Goal: Task Accomplishment & Management: Use online tool/utility

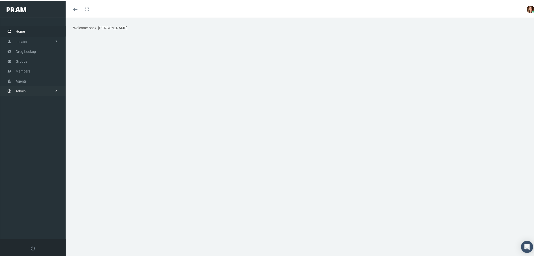
click at [34, 91] on link "Admin" at bounding box center [33, 90] width 66 height 10
click at [33, 59] on link "Groups" at bounding box center [33, 60] width 66 height 10
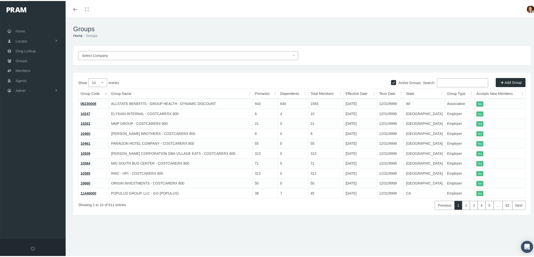
click at [455, 81] on input "Search:" at bounding box center [462, 81] width 51 height 9
type input "p"
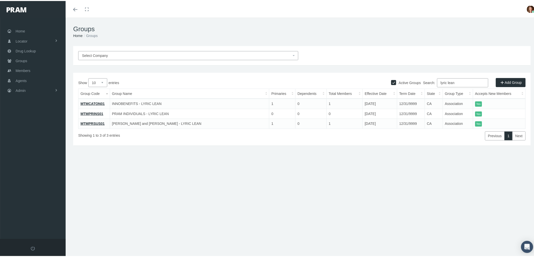
type input "lyric lean"
click at [91, 101] on link "MTMCATON01" at bounding box center [92, 103] width 24 height 4
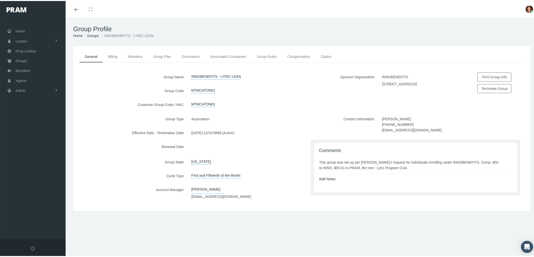
click at [134, 54] on link "Members" at bounding box center [135, 55] width 25 height 11
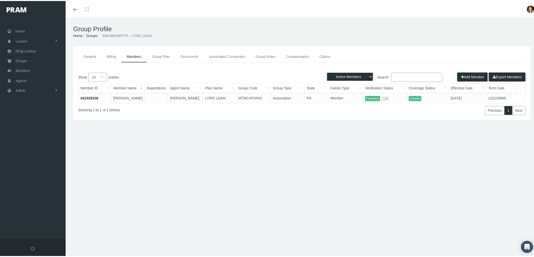
click at [297, 55] on link "Compensation" at bounding box center [297, 55] width 33 height 11
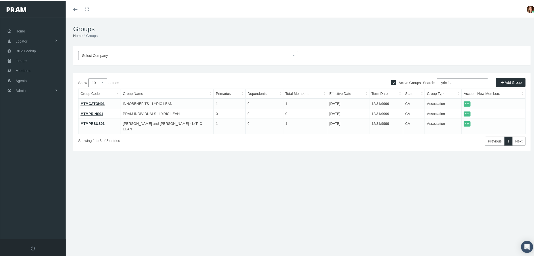
click at [93, 121] on link "MTMPRSUS01" at bounding box center [92, 123] width 24 height 4
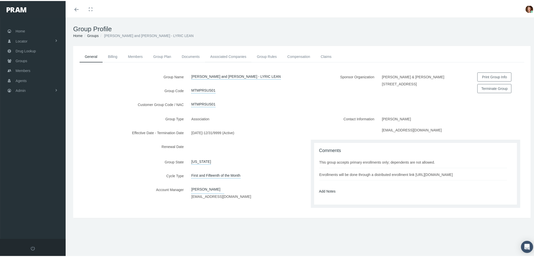
click at [220, 56] on link "Associated Companies" at bounding box center [228, 55] width 47 height 11
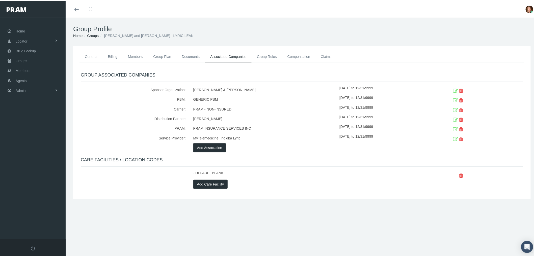
click at [296, 56] on link "Compensation" at bounding box center [298, 55] width 33 height 11
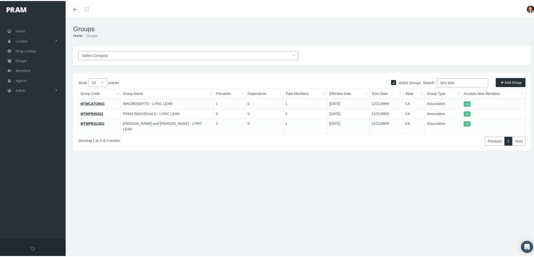
click at [93, 112] on link "MTMPRINS01" at bounding box center [91, 113] width 23 height 4
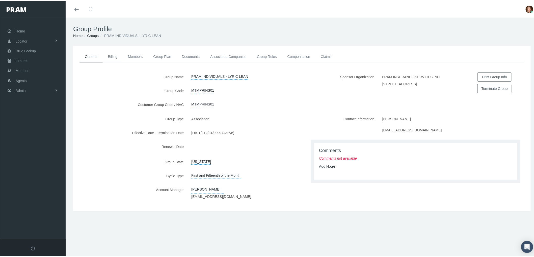
click at [113, 51] on link "Billing" at bounding box center [113, 55] width 20 height 11
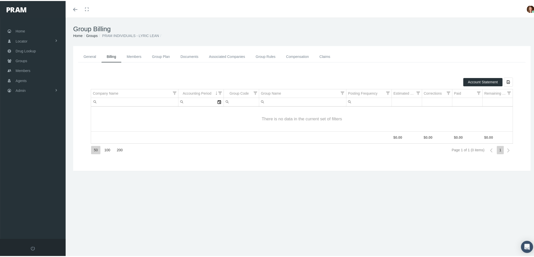
click at [160, 54] on link "Group Plan" at bounding box center [161, 55] width 28 height 11
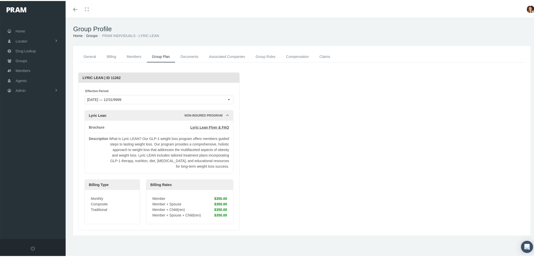
click at [294, 56] on link "Compensation" at bounding box center [297, 55] width 33 height 11
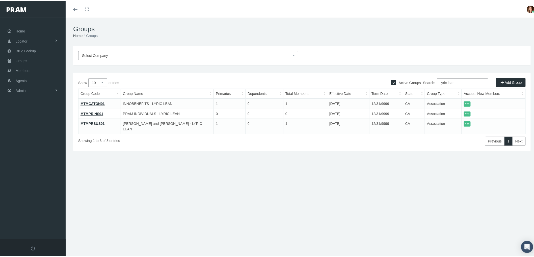
click at [88, 104] on link "MTMCATON01" at bounding box center [92, 103] width 24 height 4
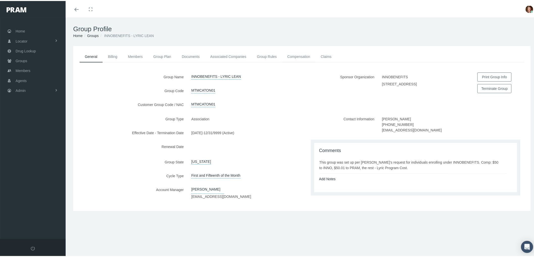
click at [296, 53] on link "Compensation" at bounding box center [298, 55] width 33 height 11
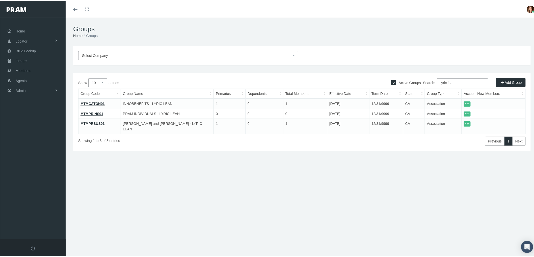
click at [92, 123] on link "MTMPRSUS01" at bounding box center [92, 123] width 24 height 4
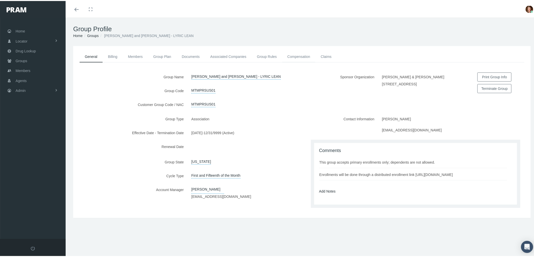
click at [292, 54] on link "Compensation" at bounding box center [298, 55] width 33 height 11
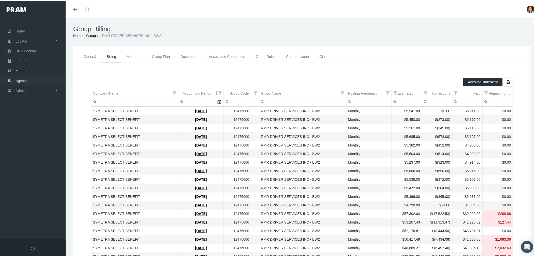
click at [41, 90] on link "Admin" at bounding box center [33, 90] width 66 height 10
click at [35, 145] on span "Compensations" at bounding box center [33, 147] width 24 height 9
click at [34, 154] on span "Compensation Summary" at bounding box center [39, 158] width 39 height 9
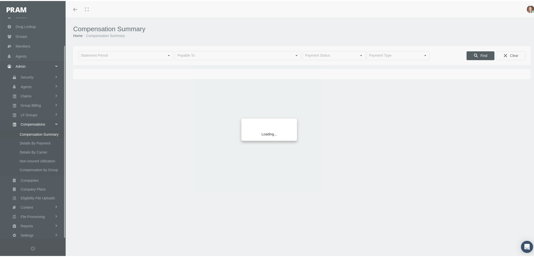
scroll to position [32, 0]
type input "[DATE]"
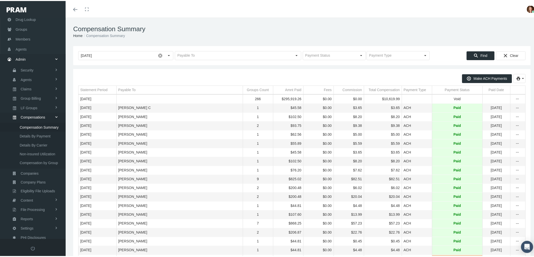
click at [127, 90] on div "Payable To" at bounding box center [126, 89] width 17 height 5
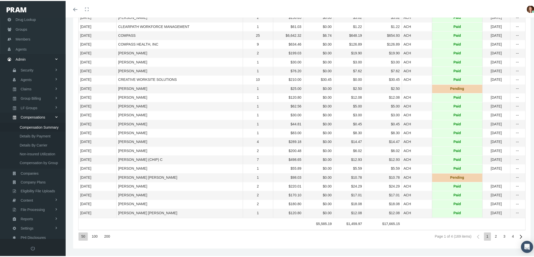
scroll to position [347, 0]
click at [104, 236] on div "200" at bounding box center [106, 236] width 11 height 8
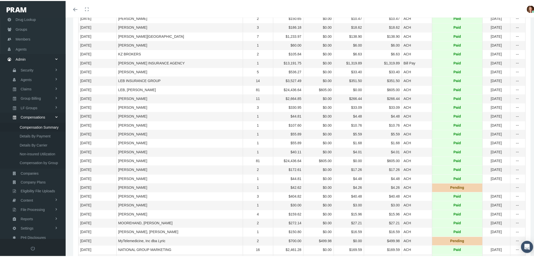
scroll to position [767, 0]
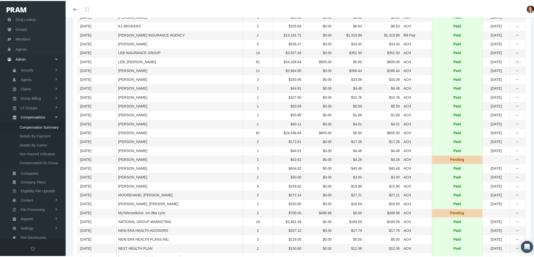
click at [515, 64] on icon "more" at bounding box center [517, 61] width 5 height 5
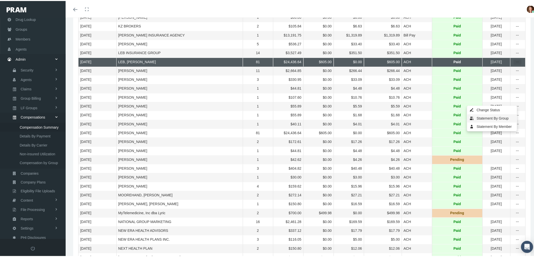
click at [483, 118] on div "Statement By Group" at bounding box center [491, 117] width 49 height 8
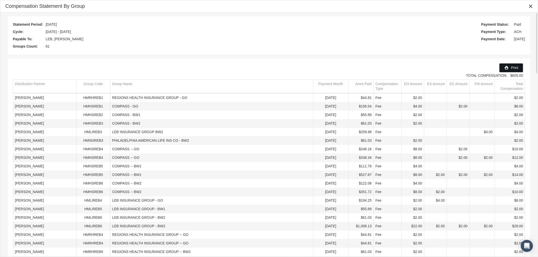
click at [516, 68] on span "Print" at bounding box center [514, 68] width 7 height 4
click at [531, 8] on icon "Close" at bounding box center [530, 6] width 5 height 5
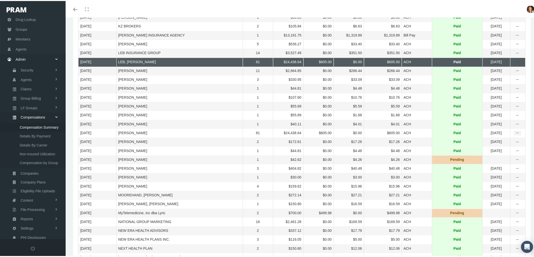
click at [515, 135] on icon "more" at bounding box center [517, 132] width 5 height 5
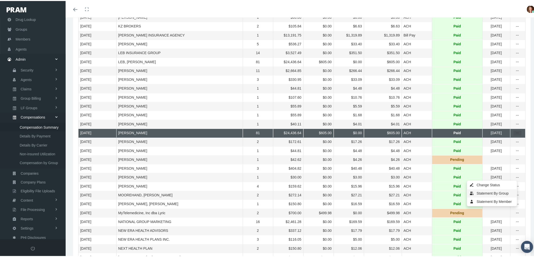
click at [498, 193] on div "Statement By Group" at bounding box center [491, 193] width 49 height 8
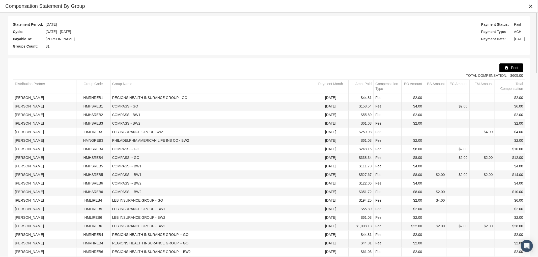
click at [508, 67] on icon "Print" at bounding box center [506, 68] width 5 height 5
drag, startPoint x: 530, startPoint y: 7, endPoint x: 326, endPoint y: 61, distance: 211.2
click at [530, 7] on icon "Close" at bounding box center [530, 6] width 5 height 5
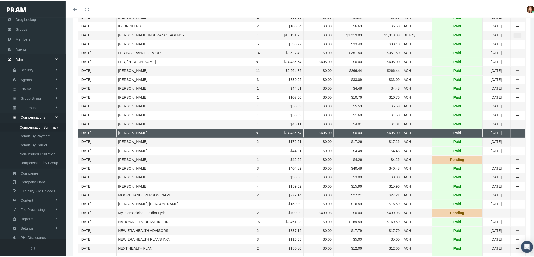
click at [515, 37] on icon "more" at bounding box center [517, 34] width 5 height 5
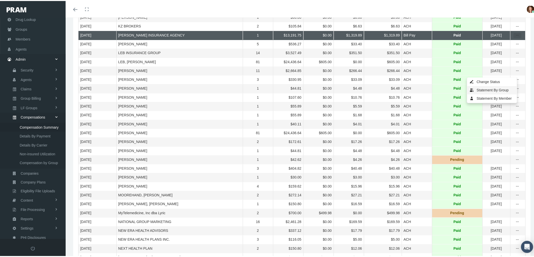
click at [491, 91] on div "Statement By Group" at bounding box center [491, 89] width 49 height 8
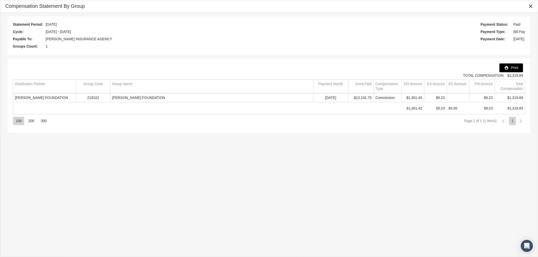
click at [508, 67] on icon "Print" at bounding box center [506, 68] width 5 height 5
click at [531, 7] on icon "Close" at bounding box center [530, 6] width 5 height 5
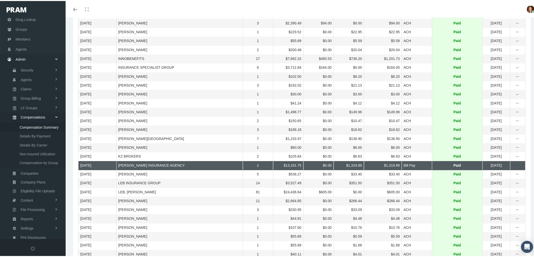
scroll to position [627, 0]
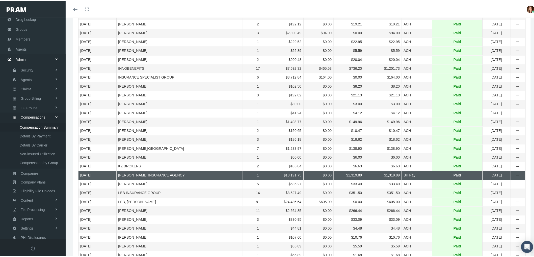
click at [515, 8] on icon "more" at bounding box center [517, 5] width 5 height 5
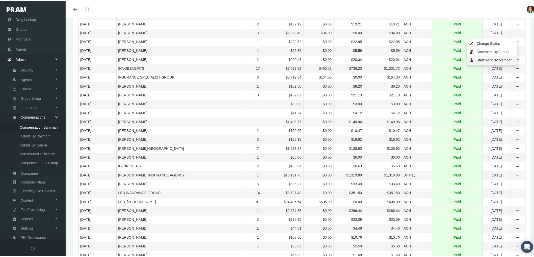
click at [485, 59] on div "Statement By Member" at bounding box center [491, 59] width 49 height 8
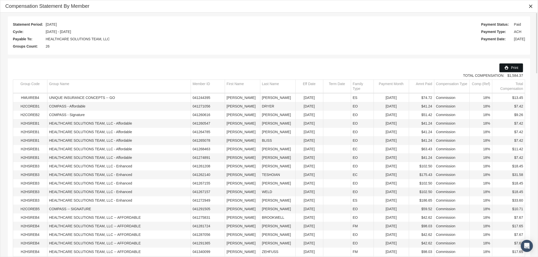
click at [515, 67] on span "Print" at bounding box center [514, 68] width 7 height 4
click at [531, 8] on icon "Close" at bounding box center [530, 6] width 5 height 5
